Goal: Task Accomplishment & Management: Complete application form

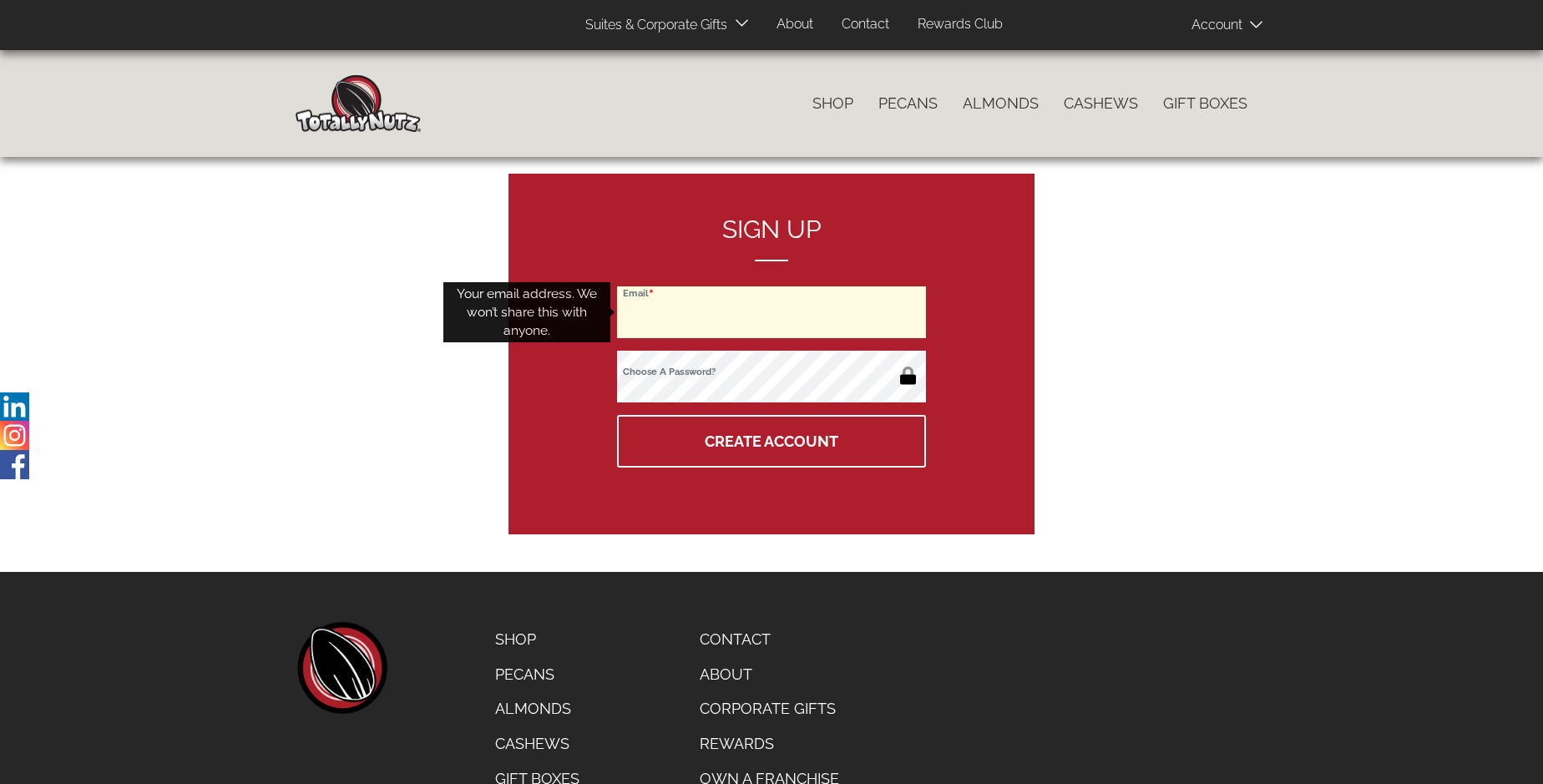
click at [772, 312] on input "Email" at bounding box center [771, 312] width 309 height 52
type input "[EMAIL_ADDRESS][DOMAIN_NAME]"
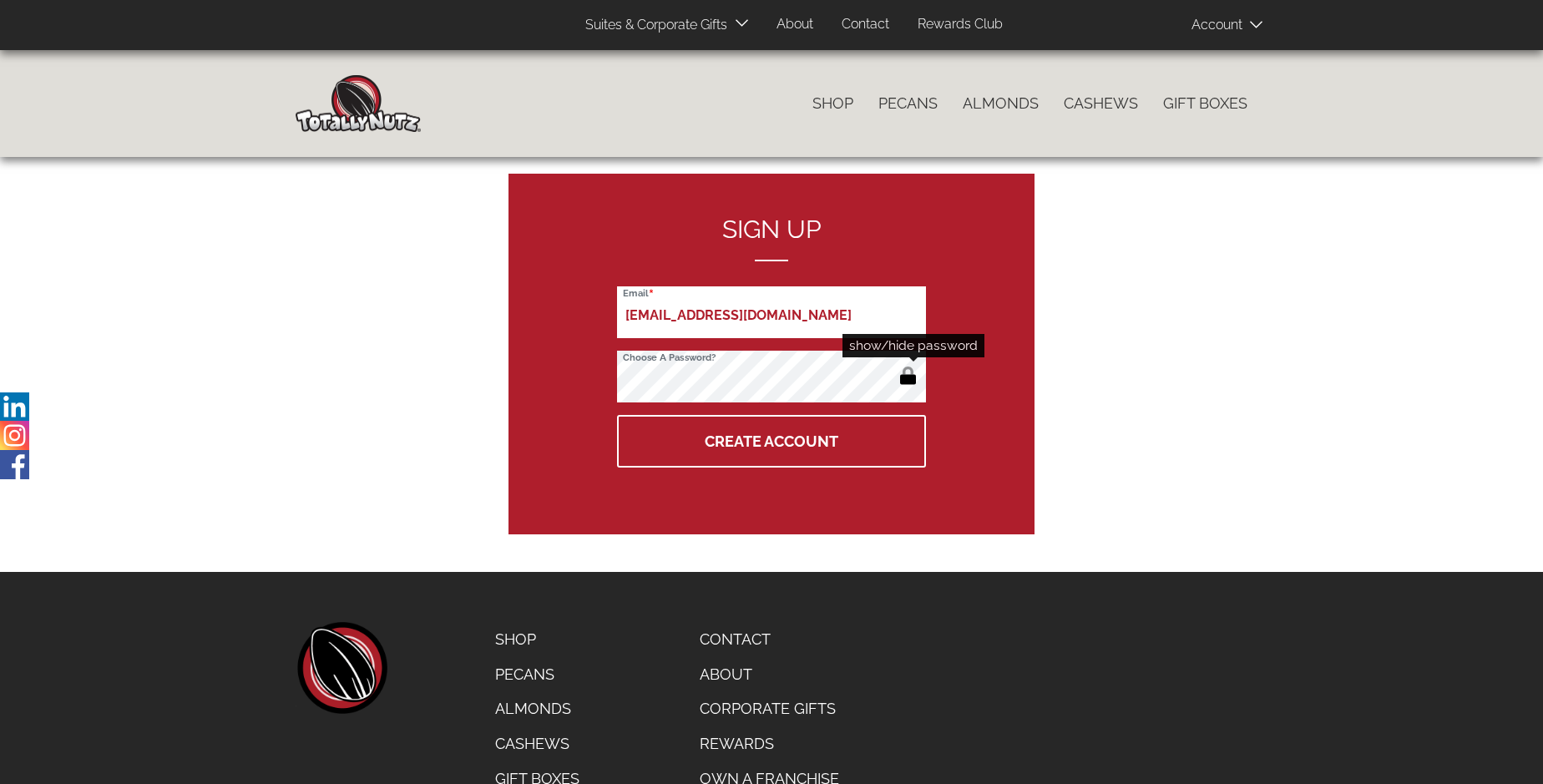
click at [908, 377] on button "button" at bounding box center [908, 377] width 28 height 27
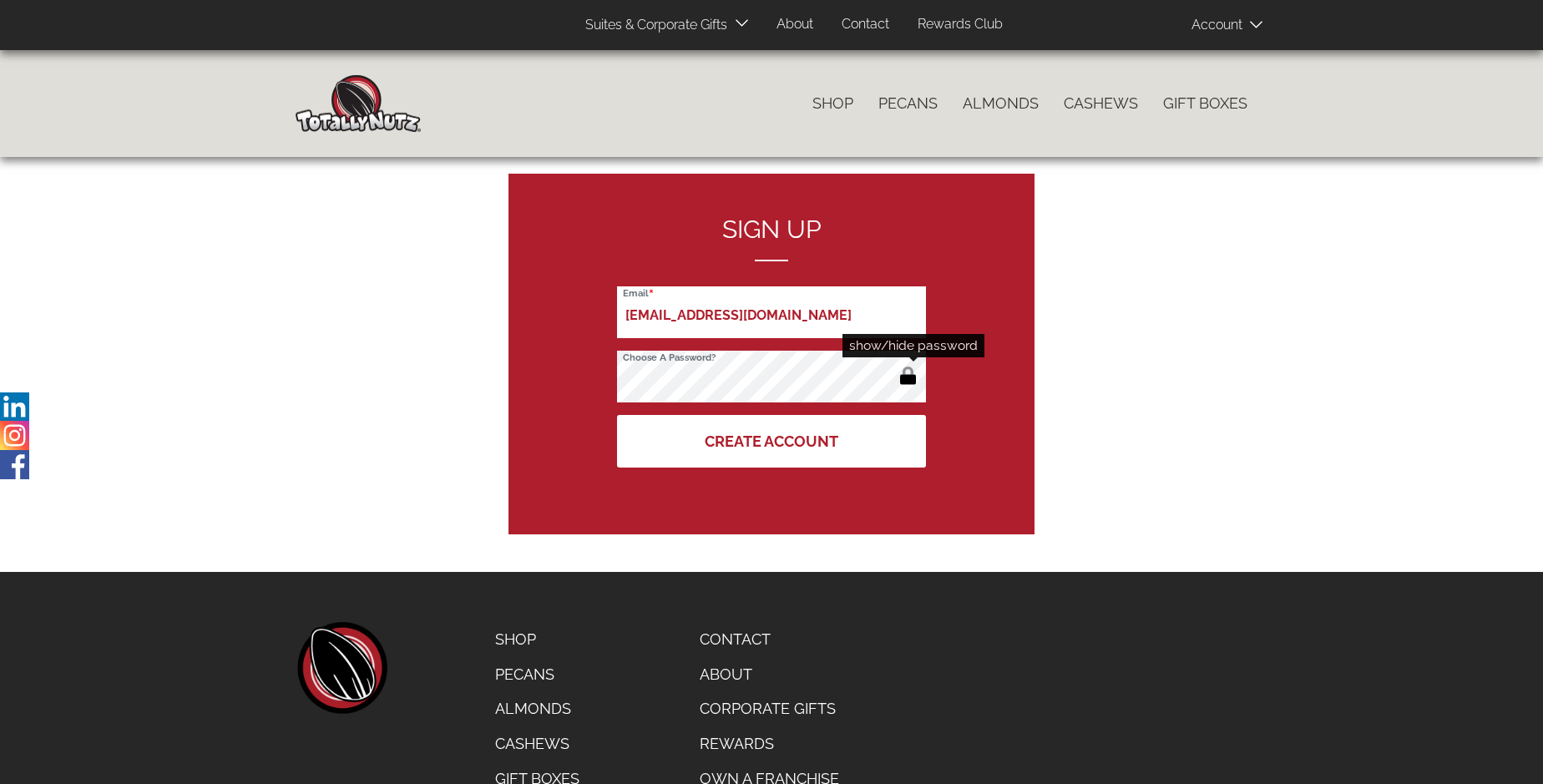
click at [772, 440] on button "Create Account" at bounding box center [771, 441] width 309 height 53
